Goal: Navigation & Orientation: Find specific page/section

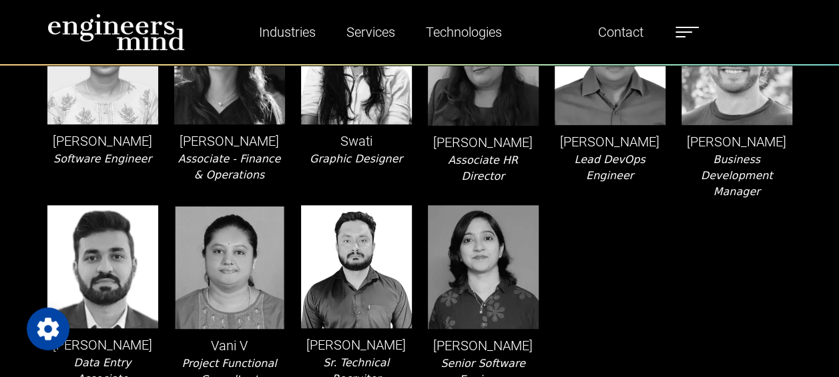
scroll to position [2866, 0]
